Goal: Find specific page/section: Find specific page/section

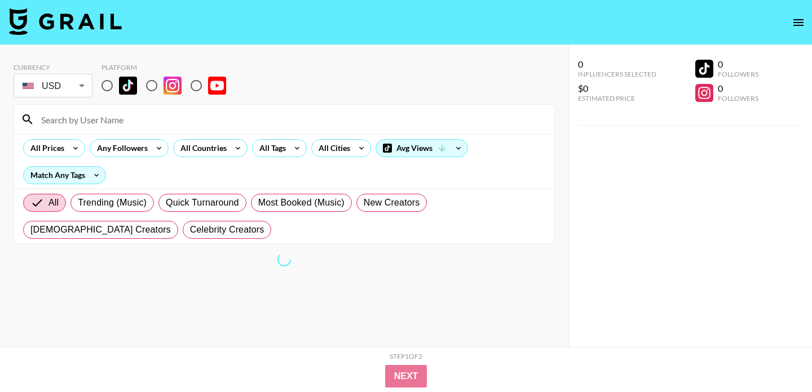
click at [110, 89] on input "radio" at bounding box center [107, 86] width 24 height 24
radio input "true"
click at [112, 119] on input at bounding box center [290, 119] width 513 height 18
paste input "gabri3l.dar"
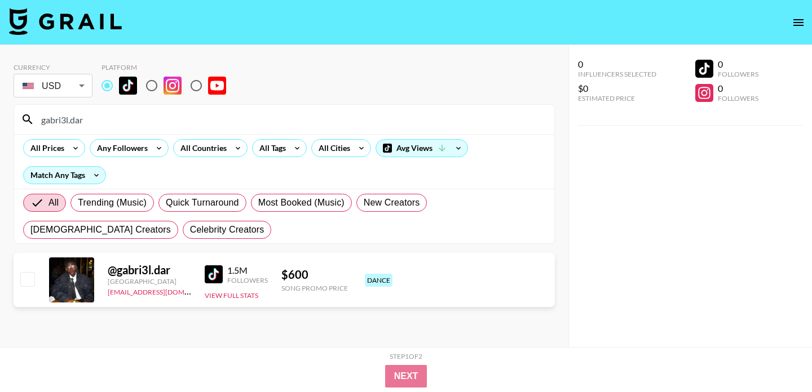
drag, startPoint x: 105, startPoint y: 121, endPoint x: 26, endPoint y: 120, distance: 78.4
click at [26, 120] on div "gabri3l.dar" at bounding box center [284, 119] width 540 height 29
paste input "dvryl_01"
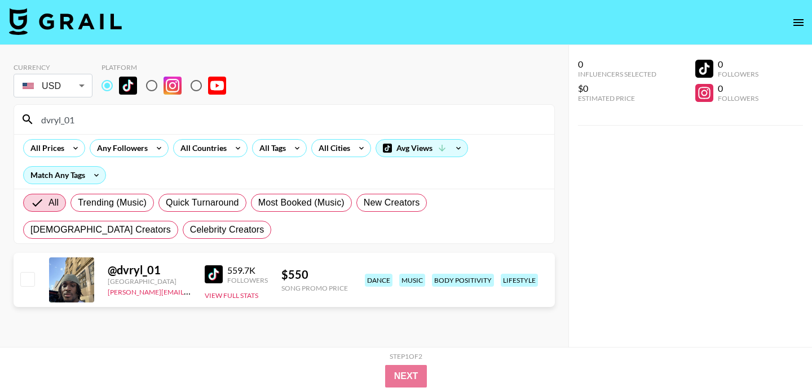
drag, startPoint x: 107, startPoint y: 118, endPoint x: 30, endPoint y: 117, distance: 76.7
click at [30, 117] on div "dvryl_01" at bounding box center [284, 119] width 540 height 29
paste input "ocho4real8"
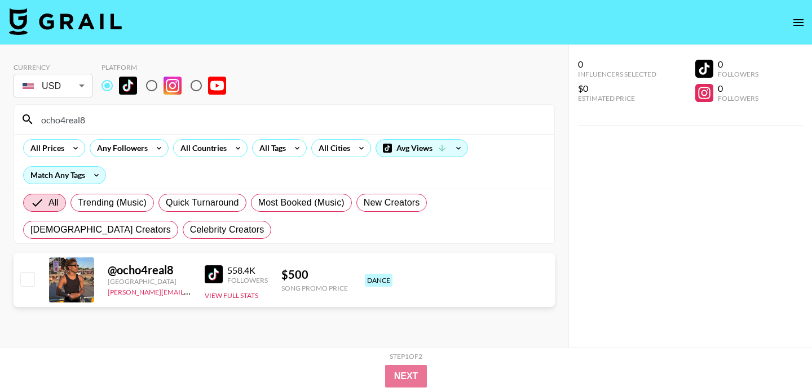
drag, startPoint x: 96, startPoint y: 121, endPoint x: 8, endPoint y: 118, distance: 88.0
click at [8, 118] on div "Currency USD USD ​ Platform ocho4real8 All Prices Any Followers All Countries A…" at bounding box center [284, 218] width 568 height 347
paste input "reneeadjoa"
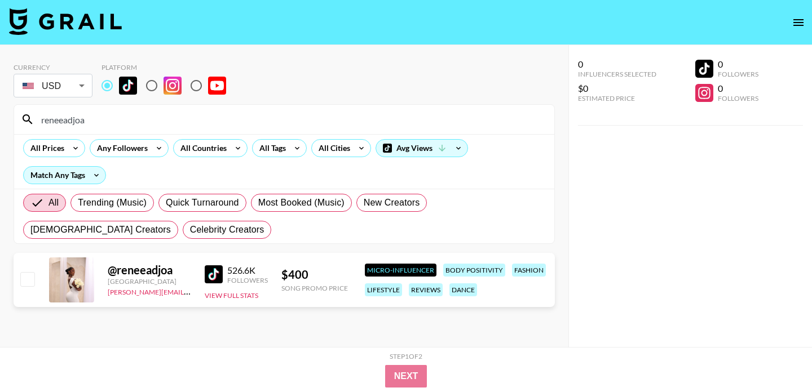
drag, startPoint x: 98, startPoint y: 124, endPoint x: 1, endPoint y: 115, distance: 96.8
click at [1, 115] on div "Currency USD USD ​ Platform reneeadjoa All Prices Any Followers All Countries A…" at bounding box center [284, 218] width 568 height 347
paste input "swervox3_"
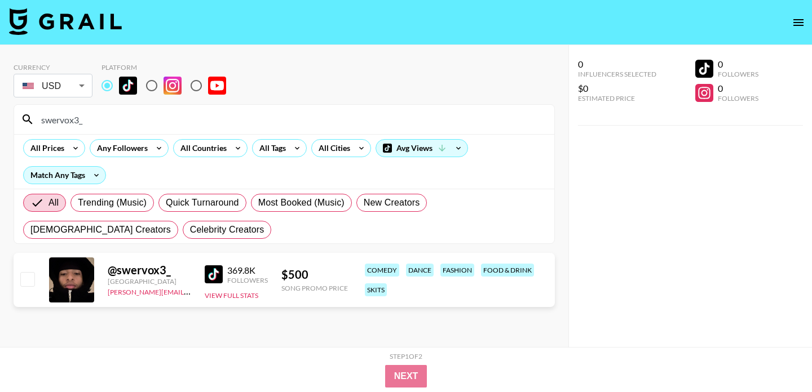
drag, startPoint x: 127, startPoint y: 120, endPoint x: 0, endPoint y: 119, distance: 126.8
click at [0, 119] on div "Currency USD USD ​ Platform swervox3_ All Prices Any Followers All Countries Al…" at bounding box center [284, 218] width 568 height 347
paste input "ocho4real8"
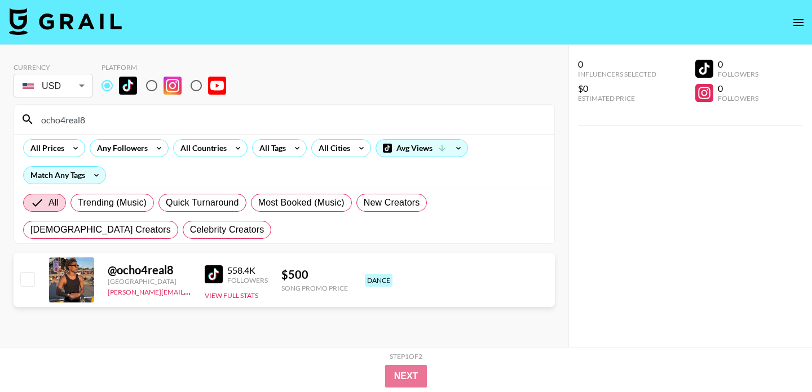
drag, startPoint x: 114, startPoint y: 117, endPoint x: 0, endPoint y: 117, distance: 113.9
click at [0, 117] on div "Currency USD USD ​ Platform ocho4real8 All Prices Any Followers All Countries A…" at bounding box center [284, 218] width 568 height 347
paste input "selahmolden"
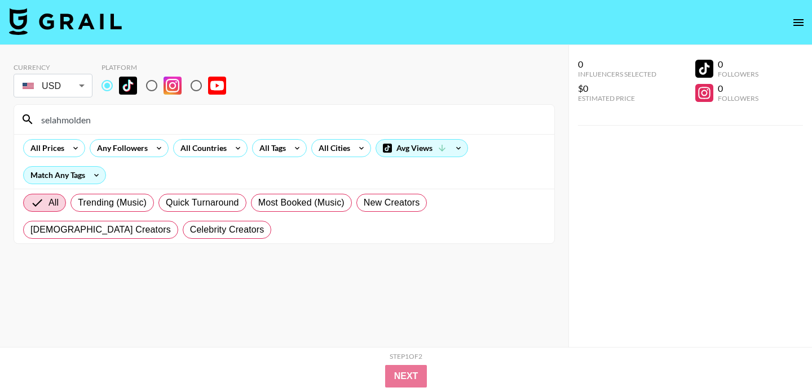
drag, startPoint x: 96, startPoint y: 121, endPoint x: 1, endPoint y: 120, distance: 95.3
click at [1, 120] on div "Currency USD USD ​ Platform selahmolden All Prices Any Followers All Countries …" at bounding box center [284, 218] width 568 height 347
paste input "implykamarea"
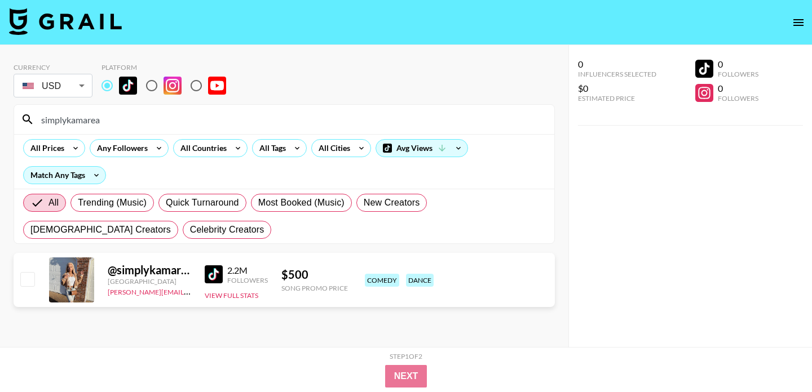
drag, startPoint x: 117, startPoint y: 122, endPoint x: 0, endPoint y: 114, distance: 116.9
click at [0, 114] on div "Currency USD USD ​ Platform simplykamarea All Prices Any Followers All Countrie…" at bounding box center [284, 218] width 568 height 347
paste input "gabri3l.dar"
type input "gabri3l.dar"
